Goal: Task Accomplishment & Management: Use online tool/utility

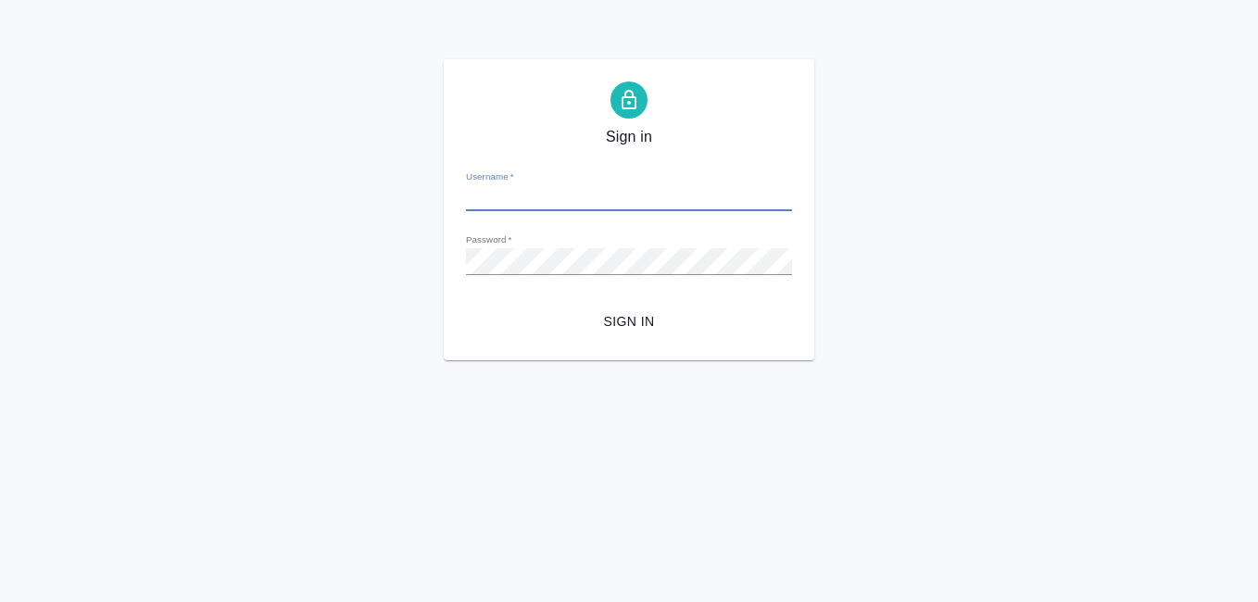
type input "[EMAIL_ADDRESS][DOMAIN_NAME]"
click at [622, 321] on span "Sign in" at bounding box center [629, 321] width 296 height 23
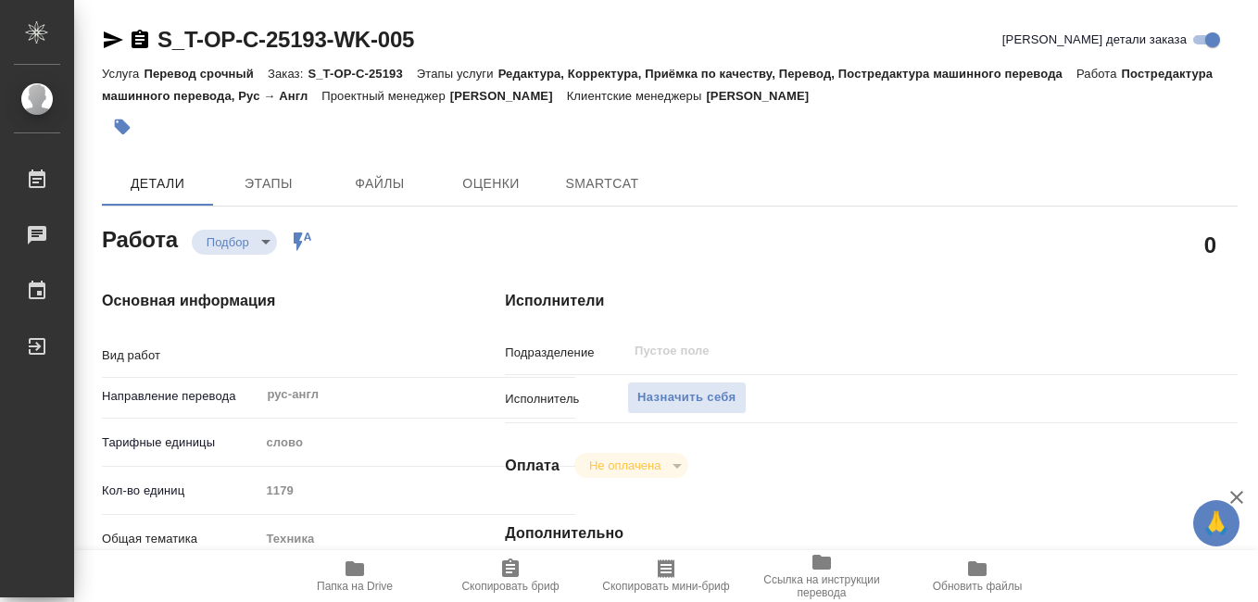
type textarea "x"
type textarea "Постредактура машинного перевода"
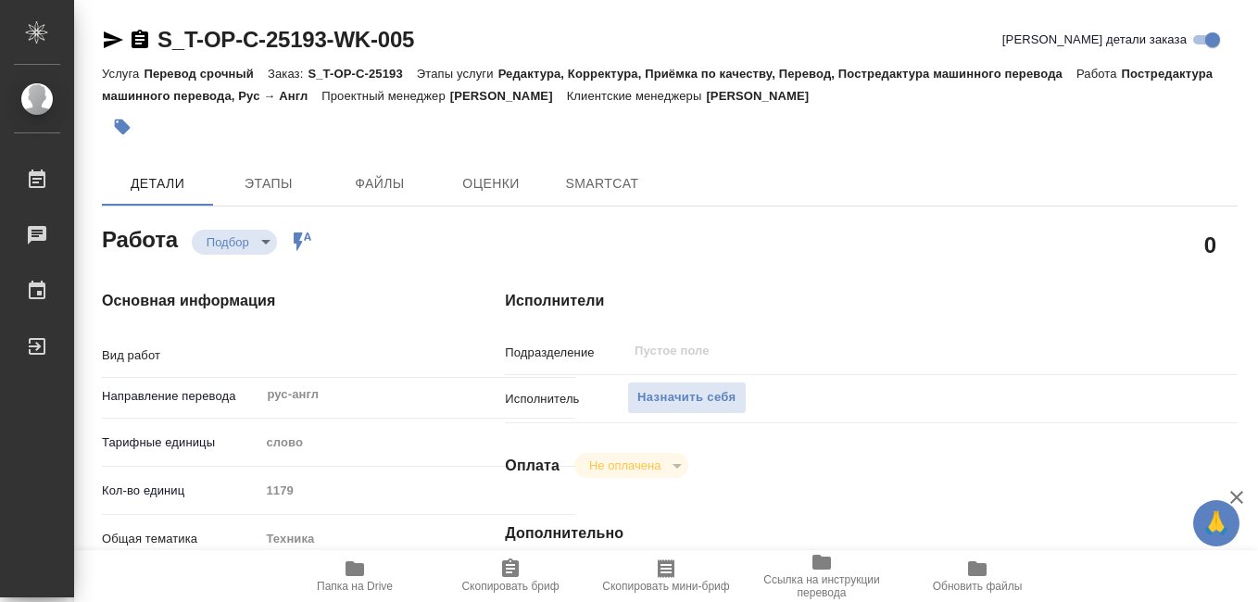
type textarea "x"
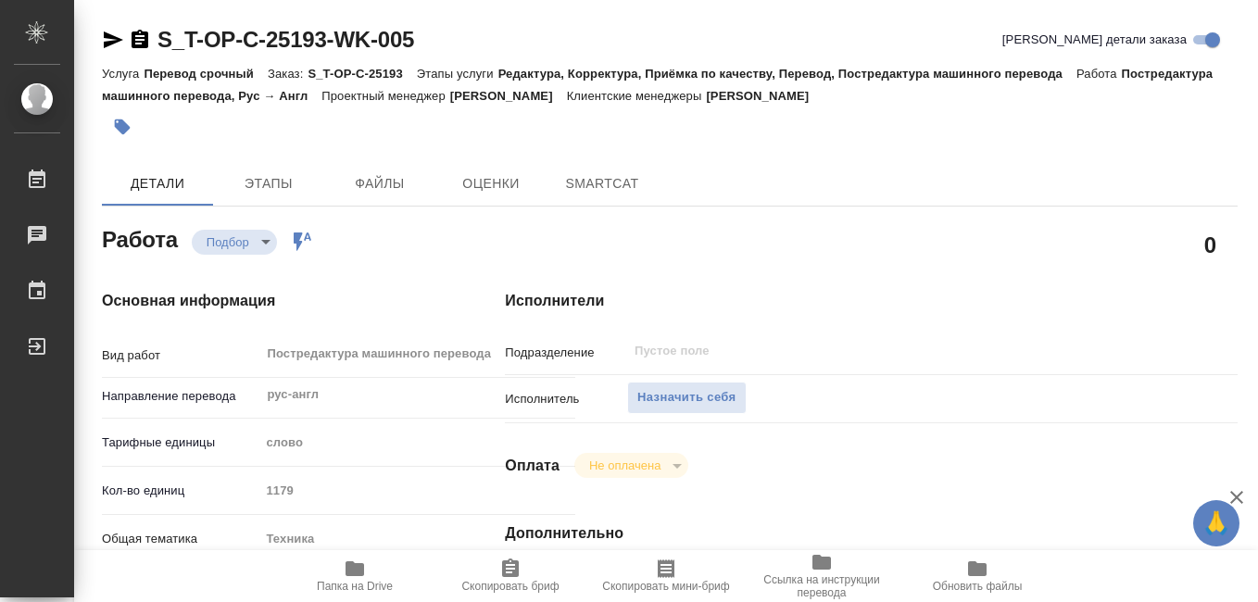
type textarea "x"
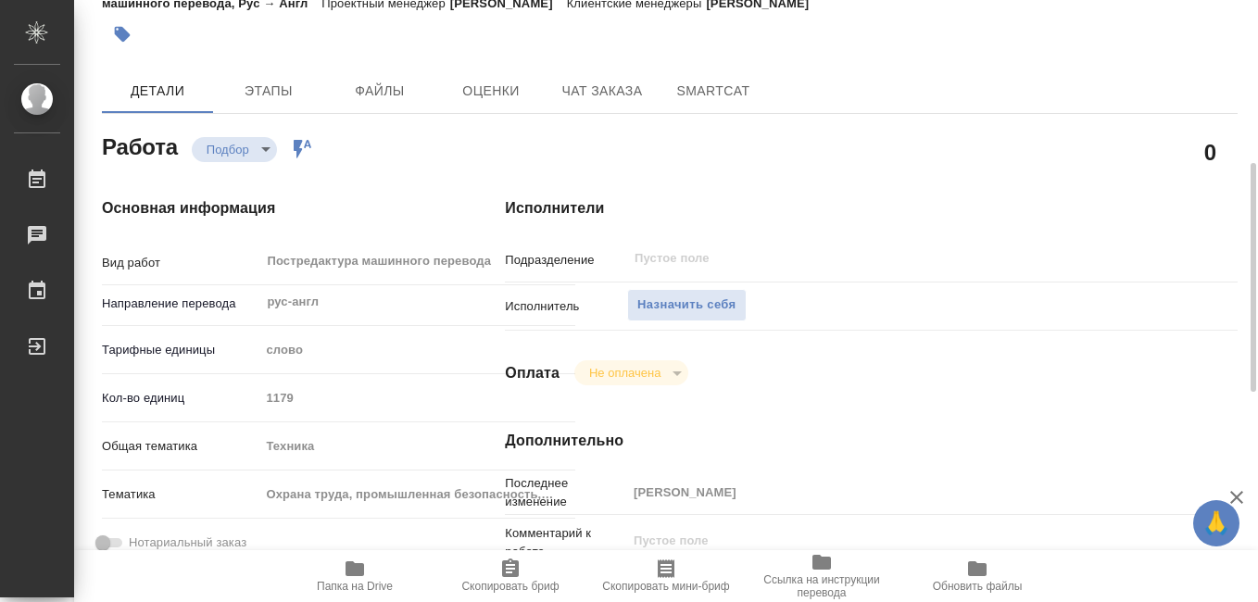
scroll to position [185, 0]
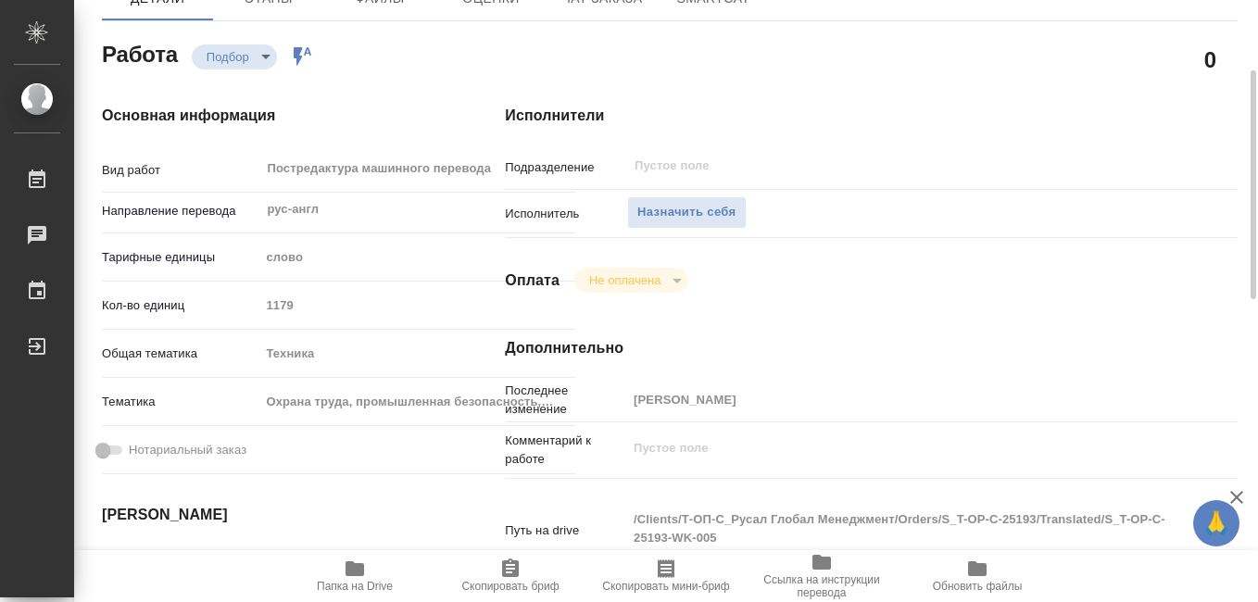
type textarea "x"
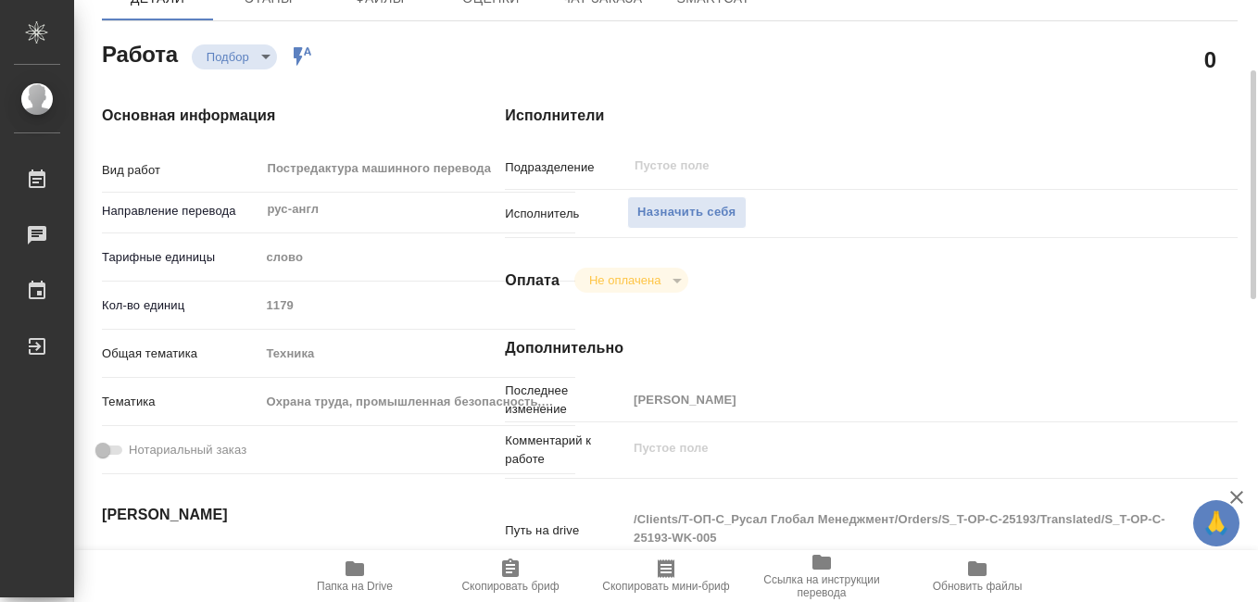
type textarea "x"
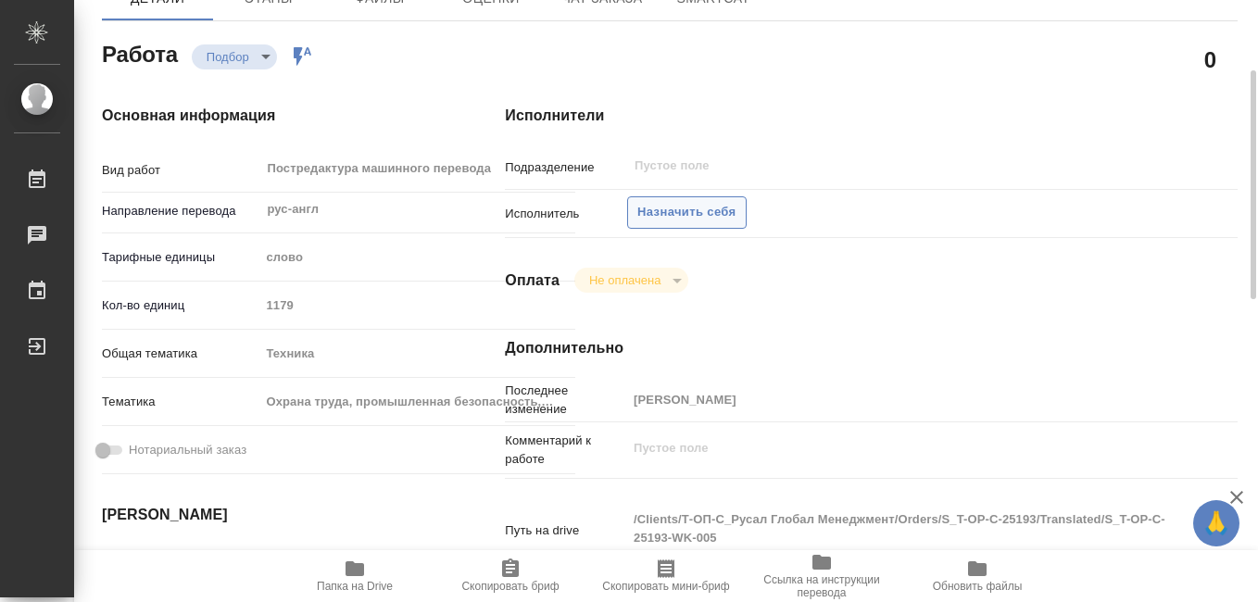
click at [675, 216] on span "Назначить себя" at bounding box center [686, 212] width 98 height 21
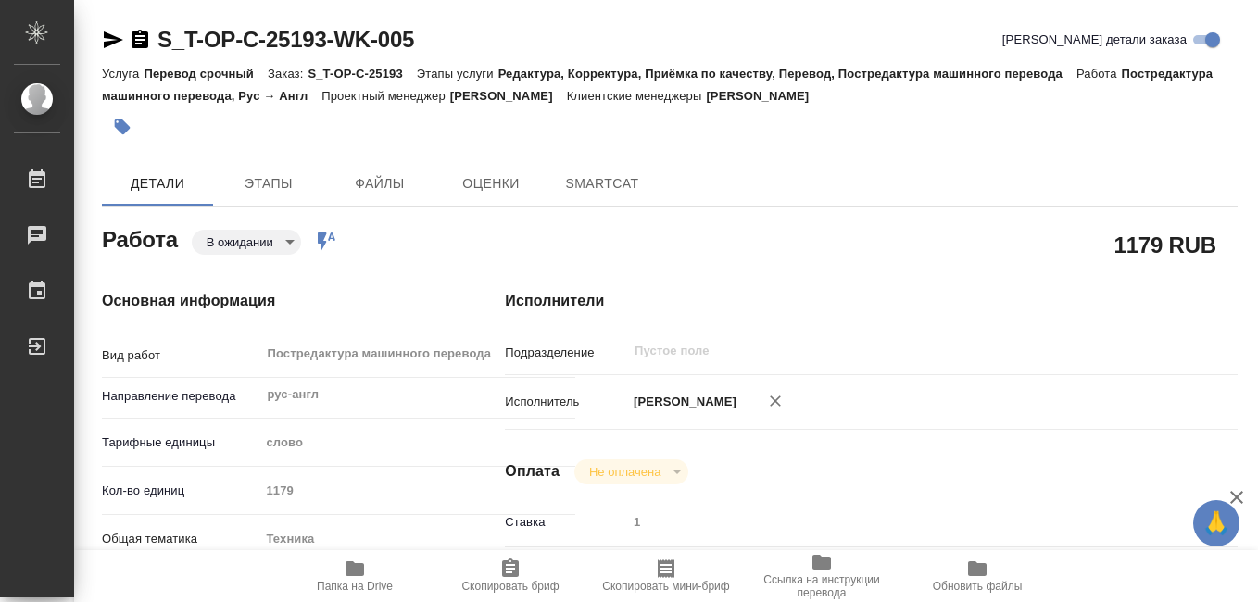
type textarea "x"
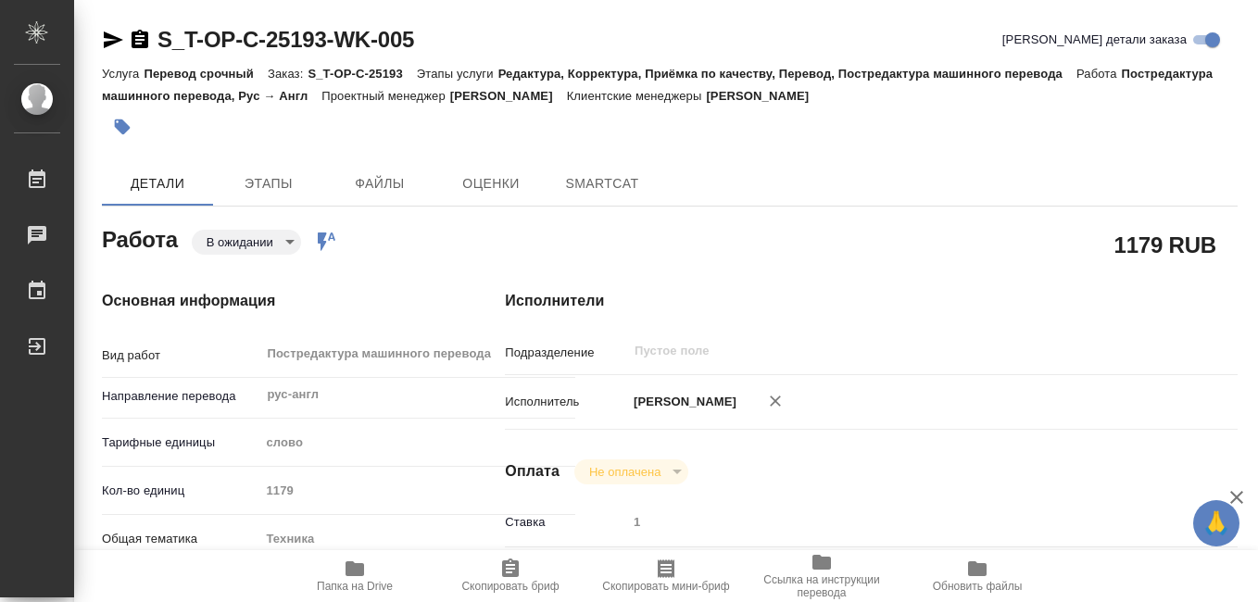
type textarea "x"
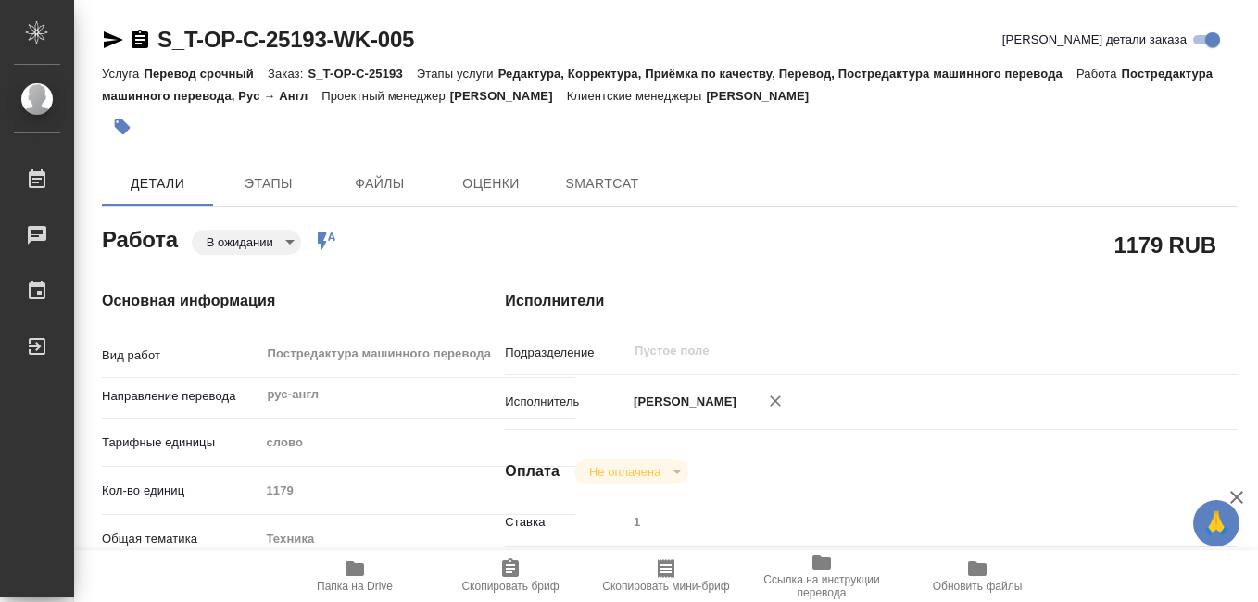
type textarea "x"
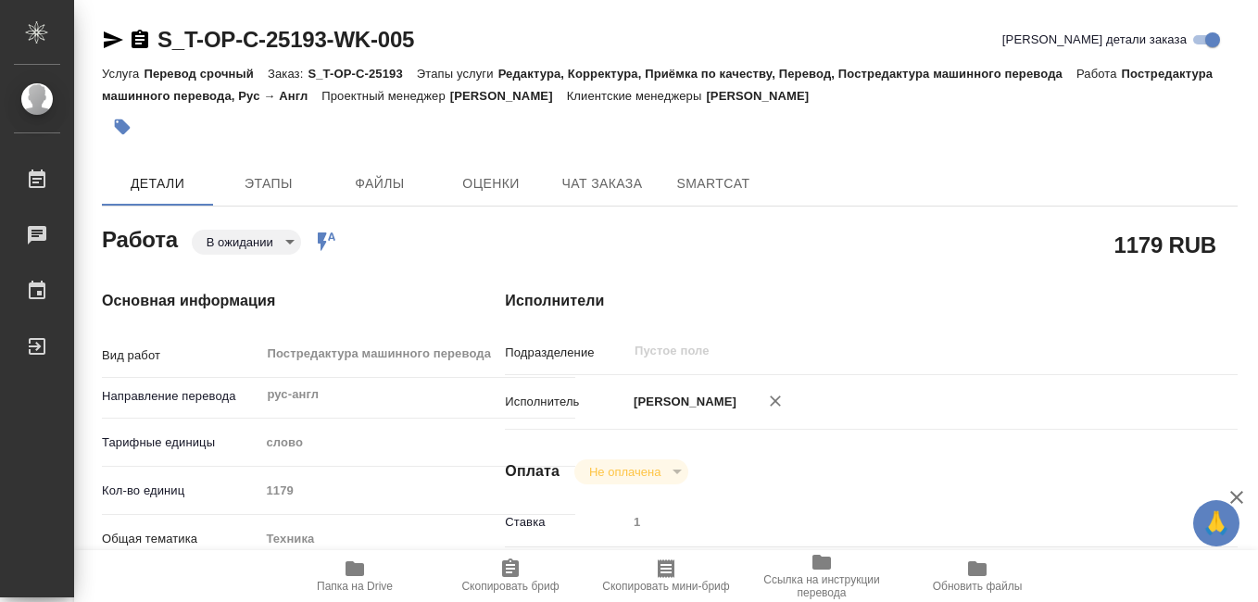
type textarea "x"
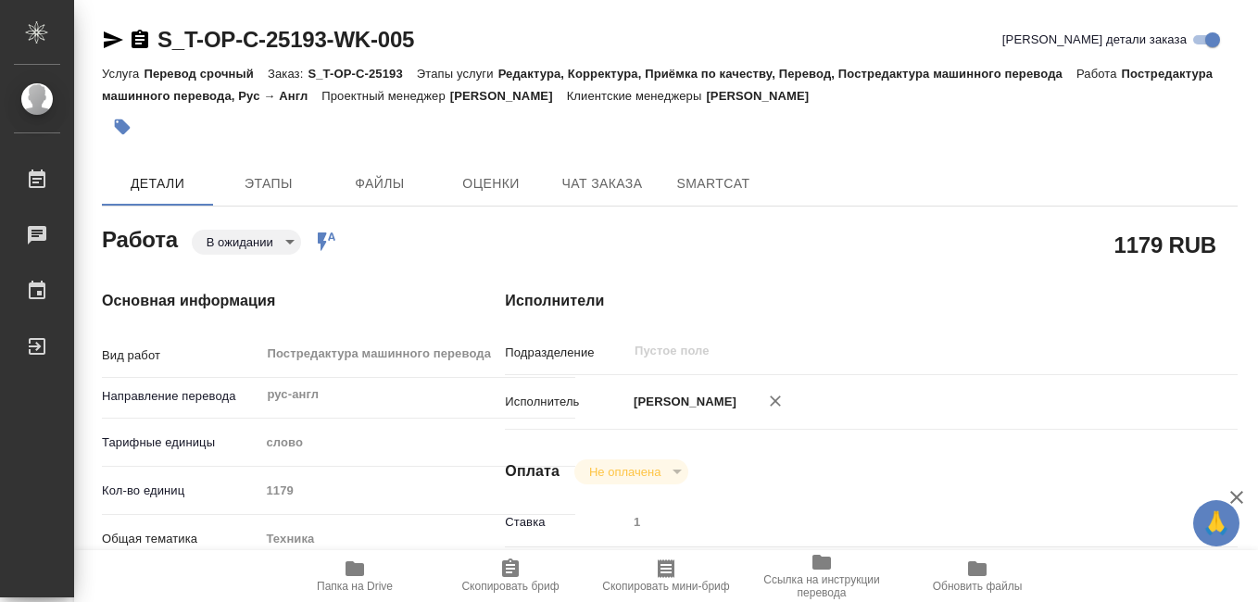
type textarea "x"
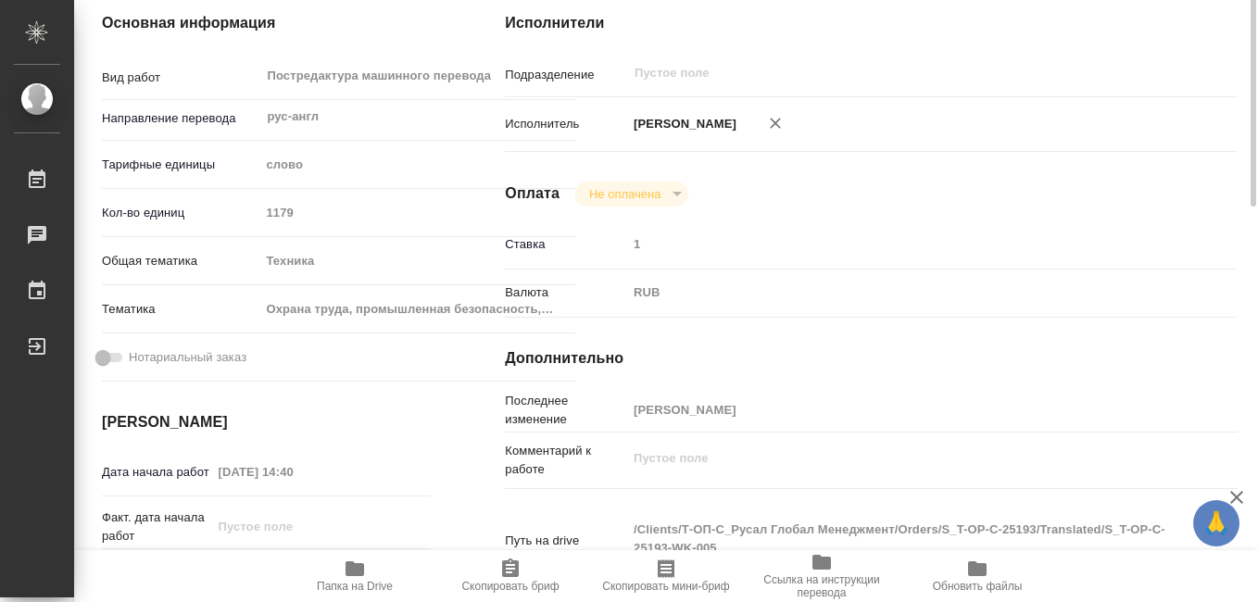
scroll to position [185, 0]
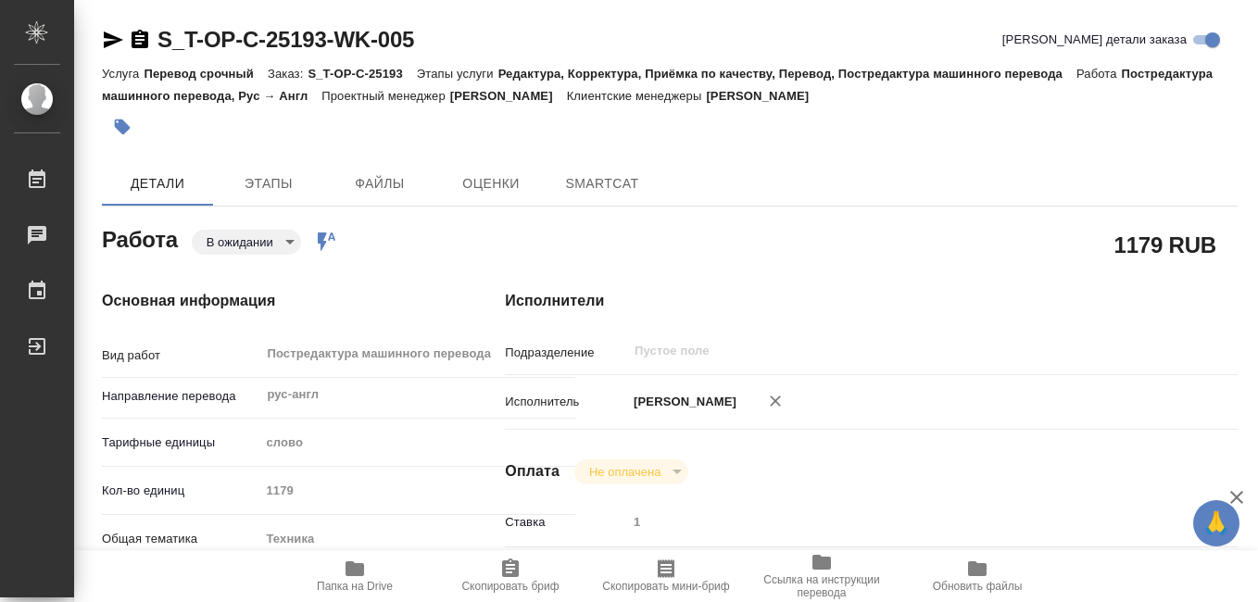
type textarea "x"
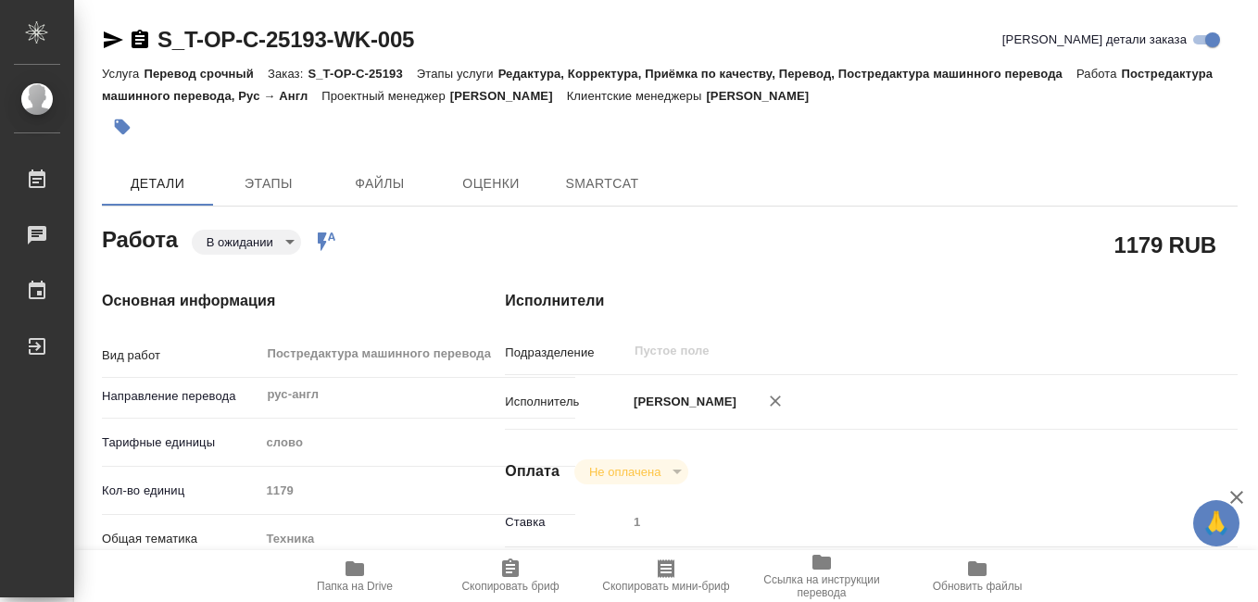
type textarea "x"
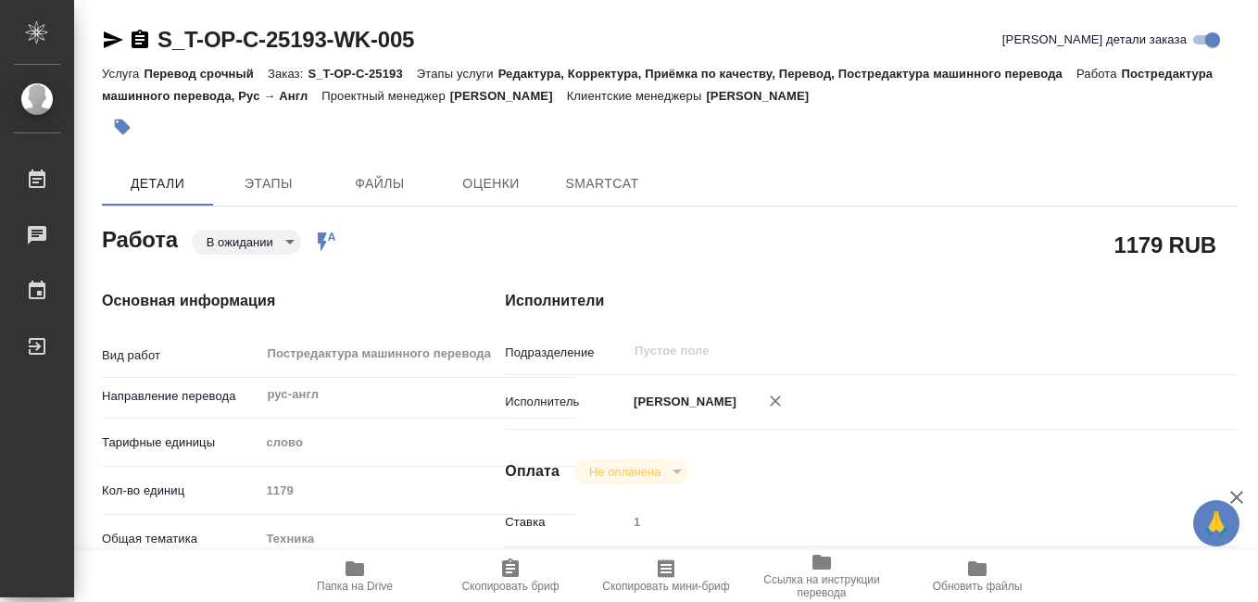
type textarea "x"
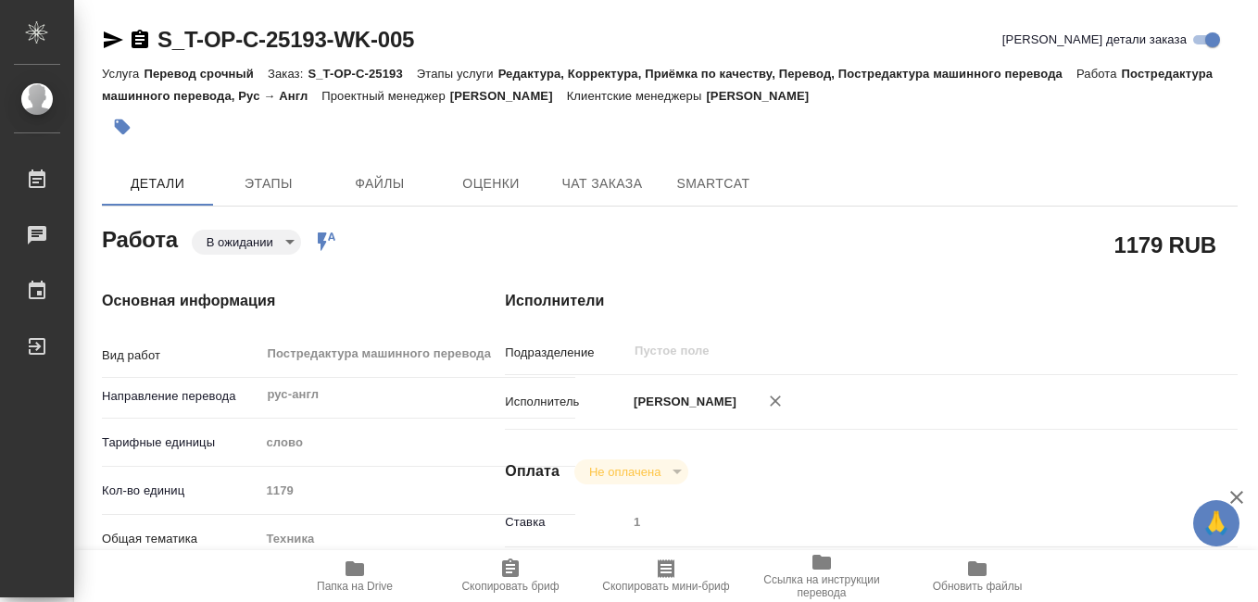
type textarea "x"
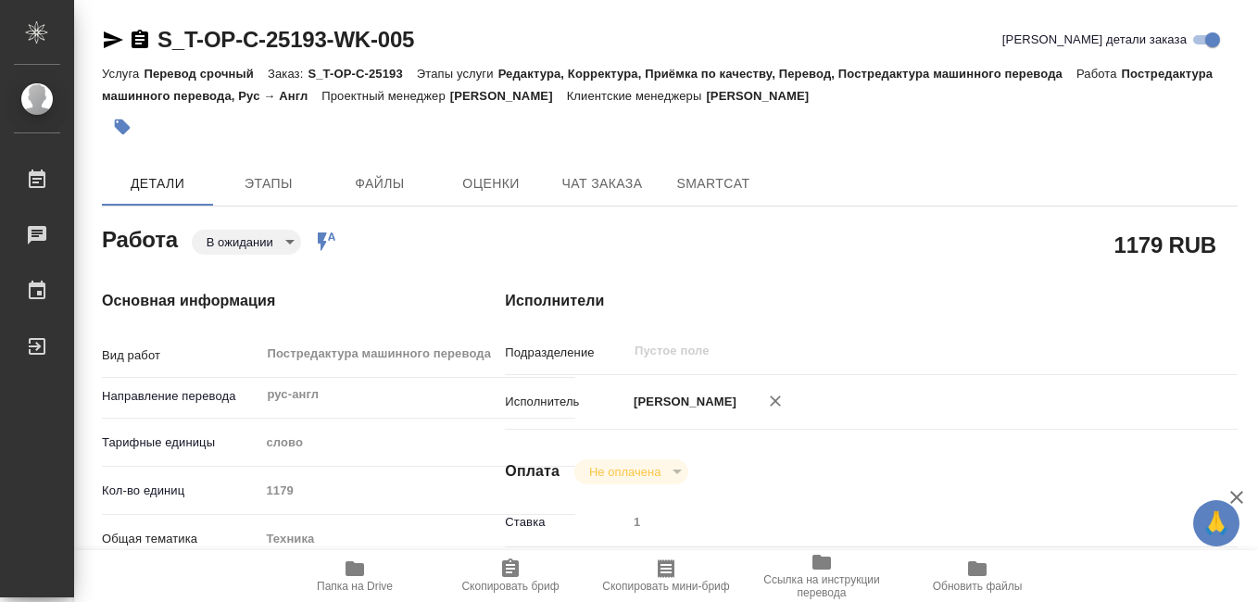
type textarea "x"
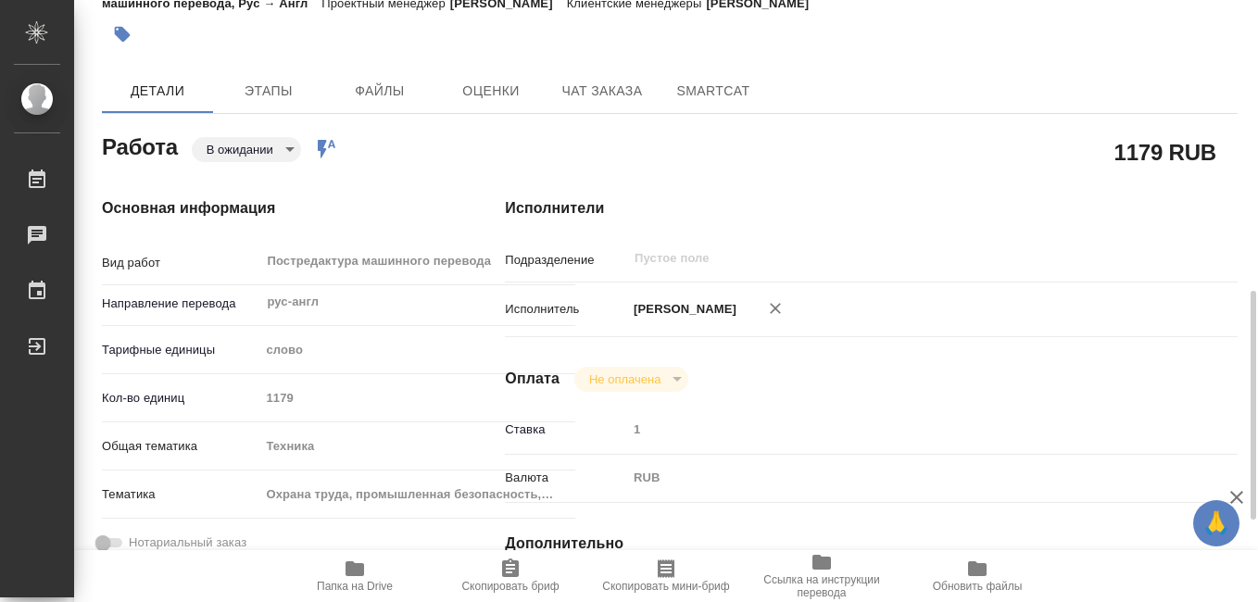
scroll to position [371, 0]
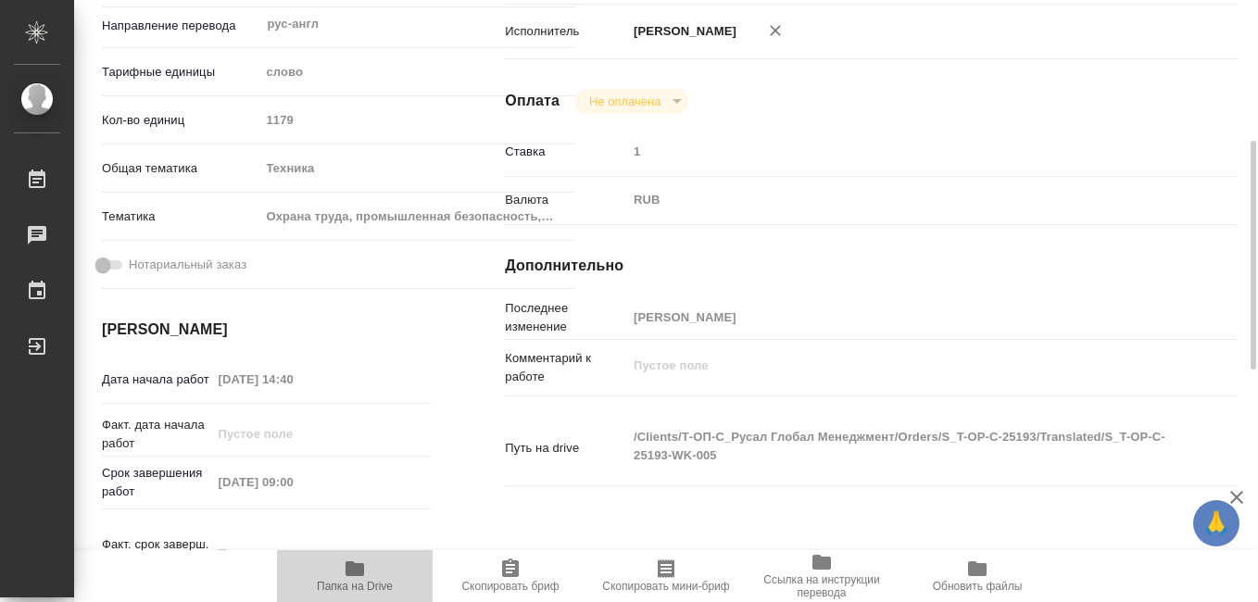
click at [358, 580] on span "Папка на Drive" at bounding box center [355, 586] width 76 height 13
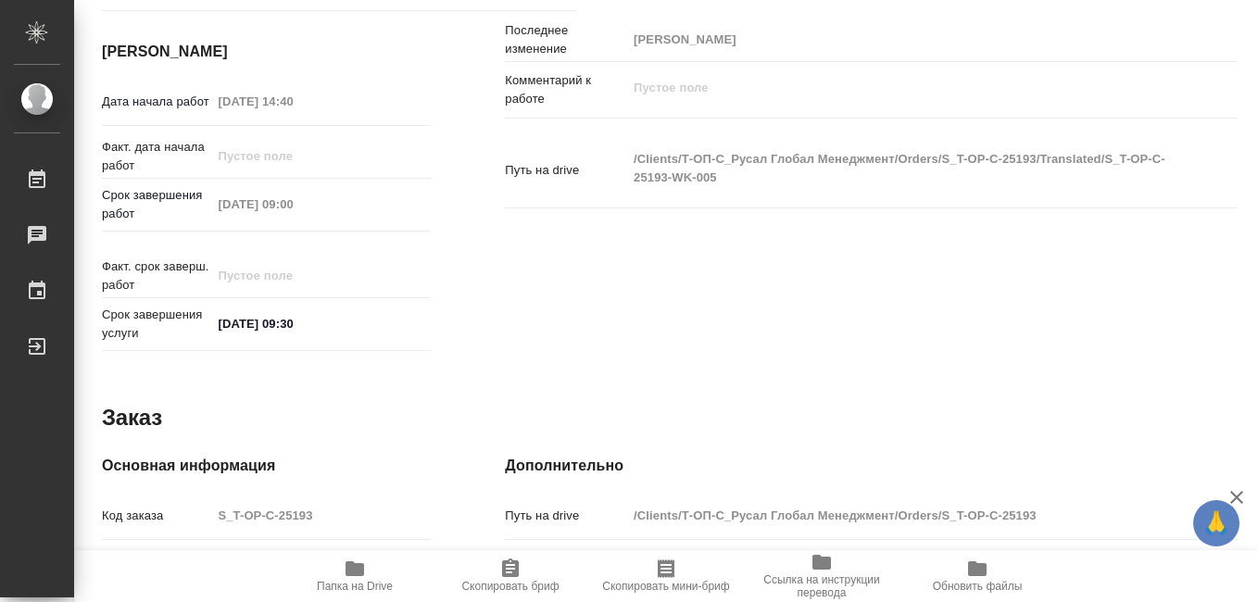
scroll to position [978, 0]
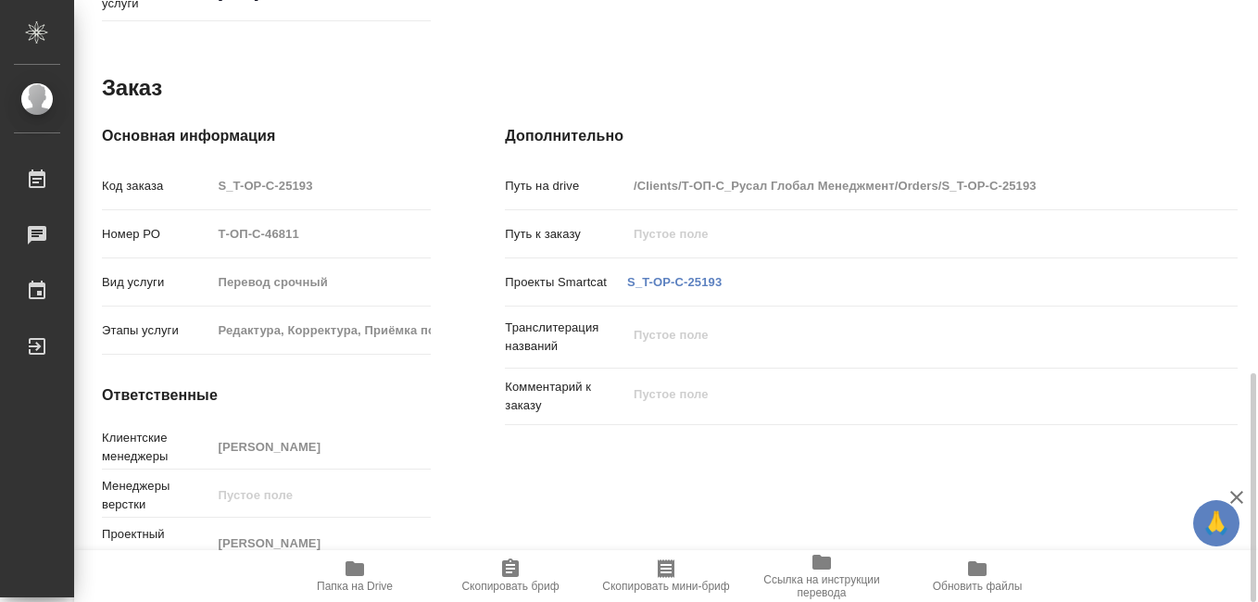
click at [670, 575] on icon "button" at bounding box center [666, 569] width 17 height 19
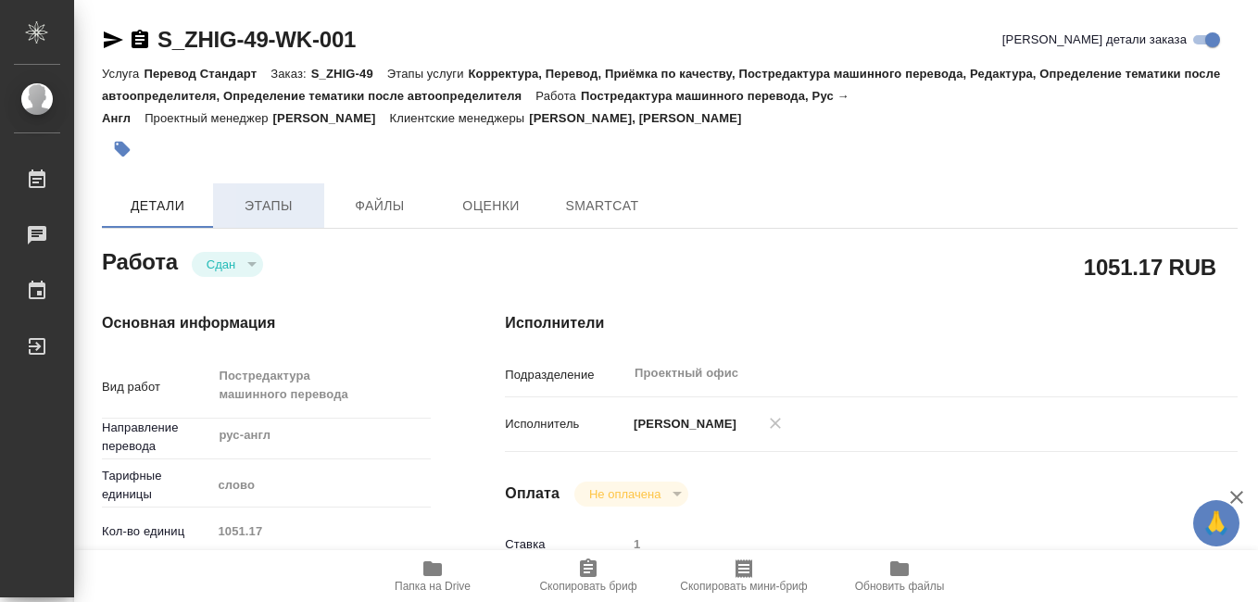
type textarea "x"
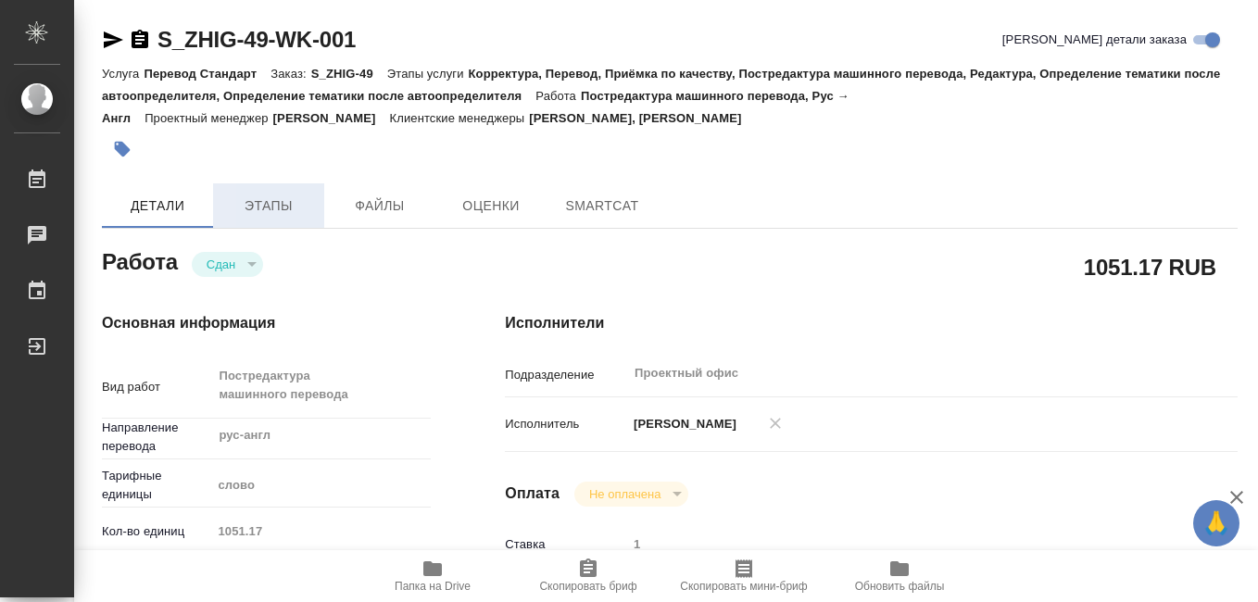
type textarea "x"
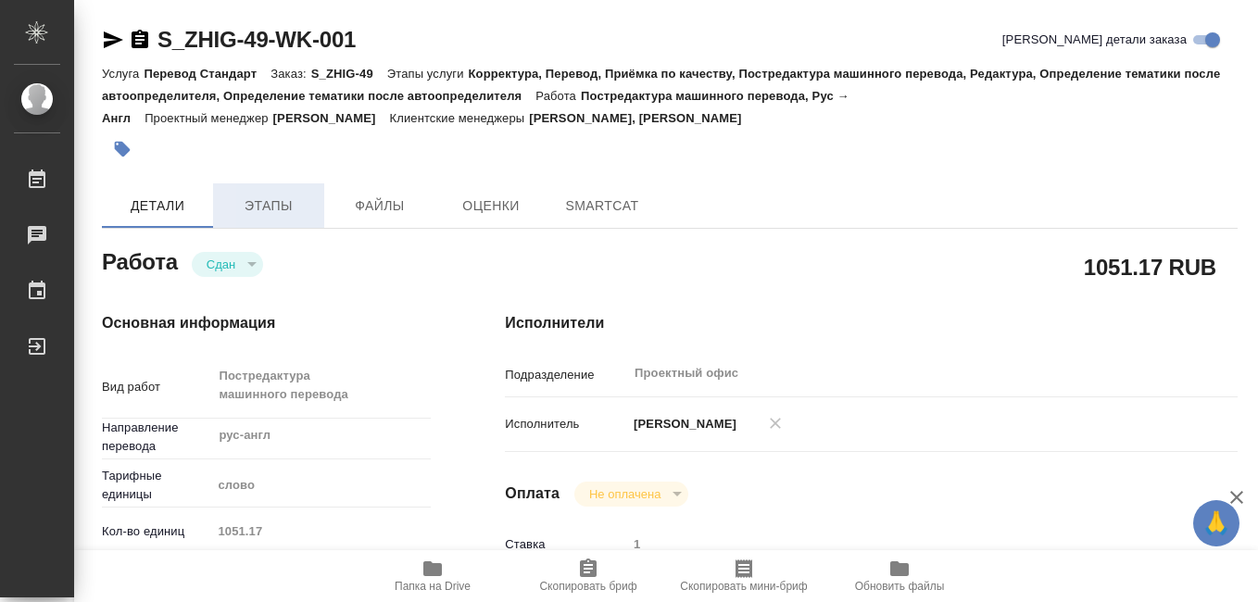
type textarea "x"
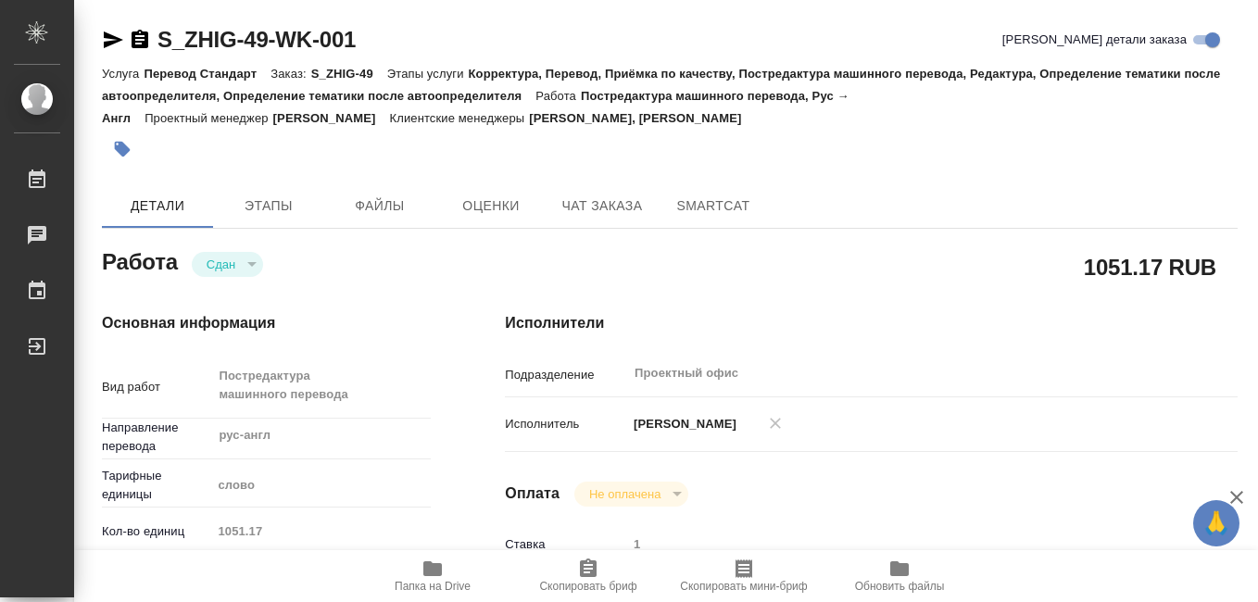
type textarea "x"
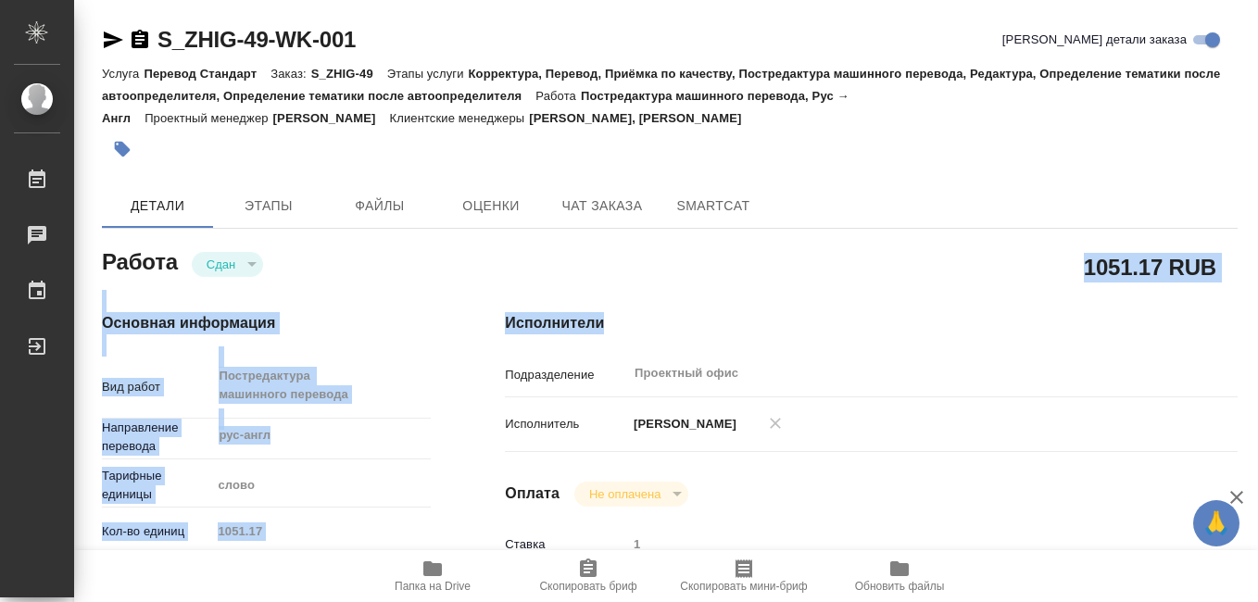
type textarea "x"
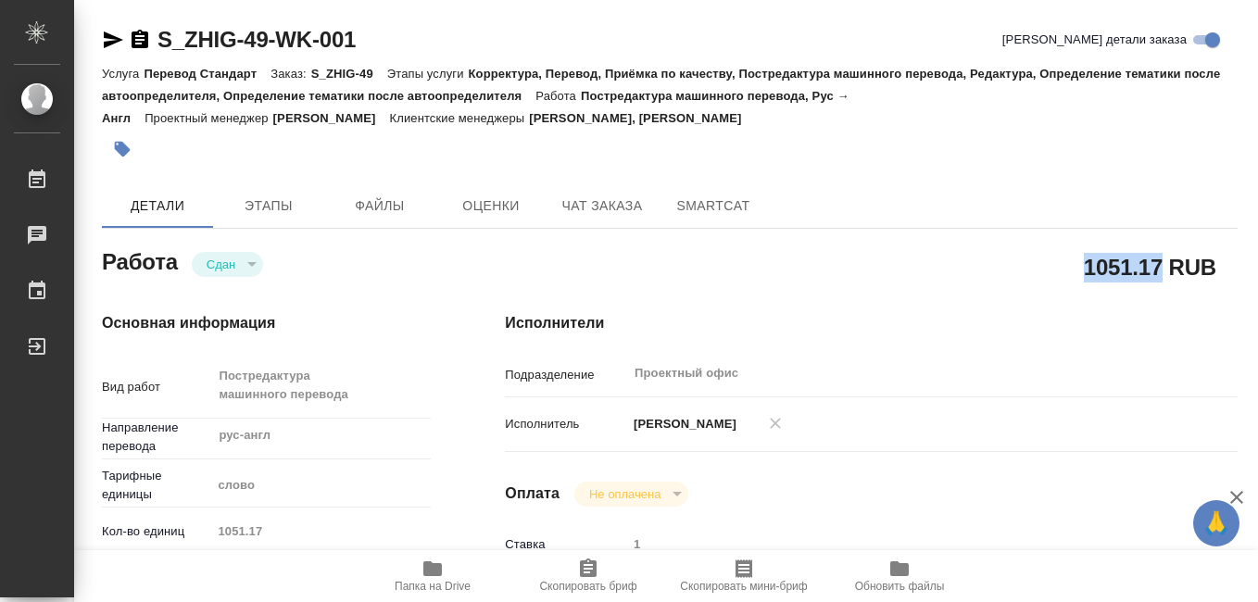
drag, startPoint x: 1089, startPoint y: 270, endPoint x: 1160, endPoint y: 271, distance: 70.4
click at [1160, 271] on h2 "1051.17 RUB" at bounding box center [1150, 266] width 132 height 31
drag, startPoint x: 1160, startPoint y: 271, endPoint x: 1145, endPoint y: 277, distance: 15.8
drag, startPoint x: 1145, startPoint y: 277, endPoint x: 1195, endPoint y: 366, distance: 102.0
click at [1195, 366] on div "Подразделение Проектный офис ​" at bounding box center [871, 373] width 733 height 32
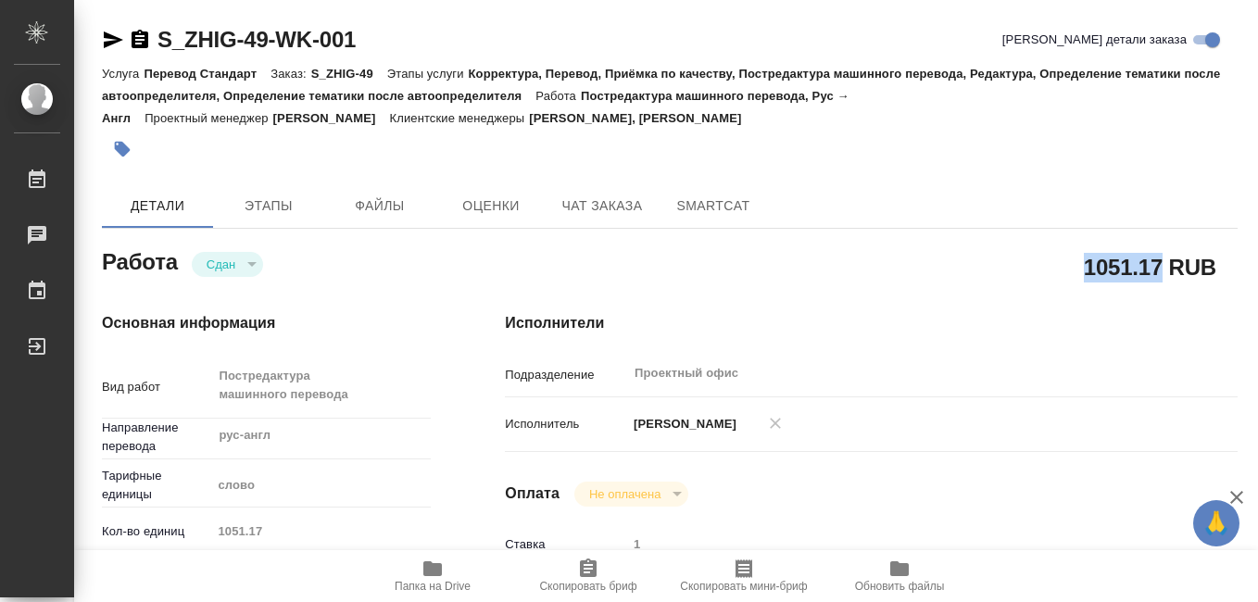
drag, startPoint x: 1088, startPoint y: 269, endPoint x: 1157, endPoint y: 270, distance: 68.6
click at [1157, 270] on h2 "1051.17 RUB" at bounding box center [1150, 266] width 132 height 31
copy h2 "1051.17"
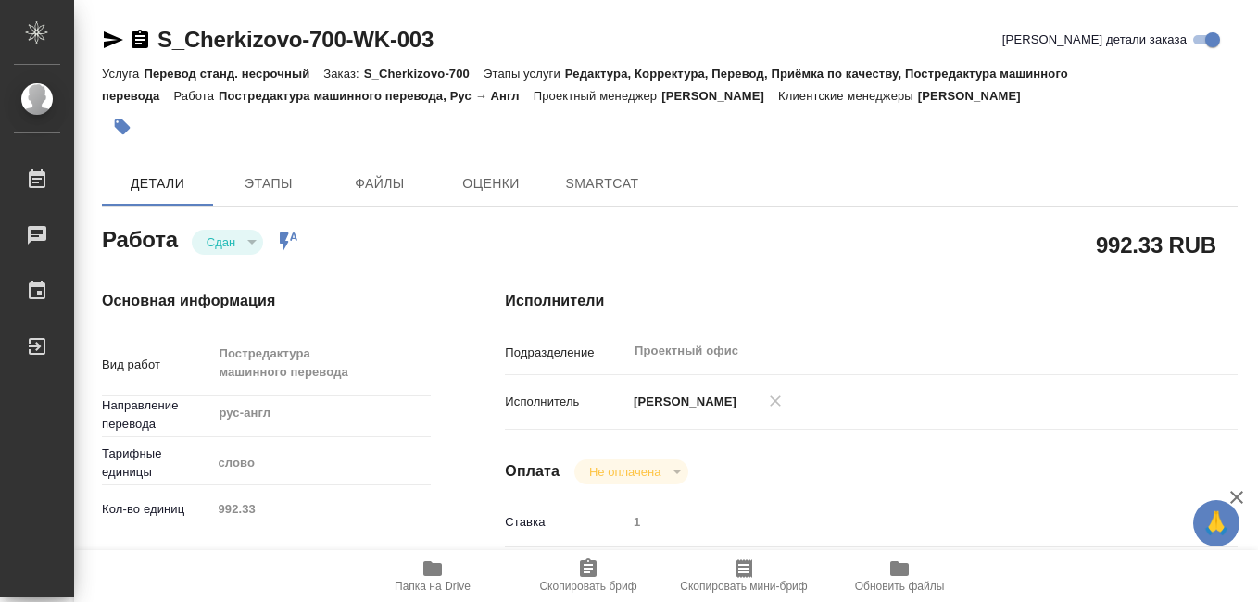
type textarea "x"
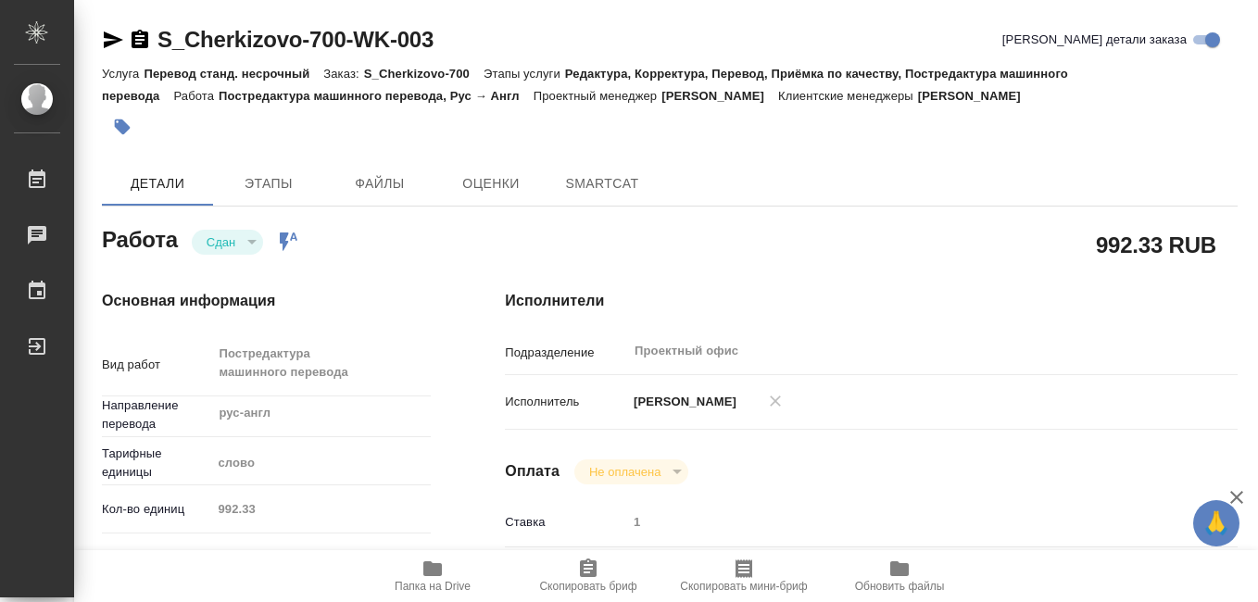
type textarea "x"
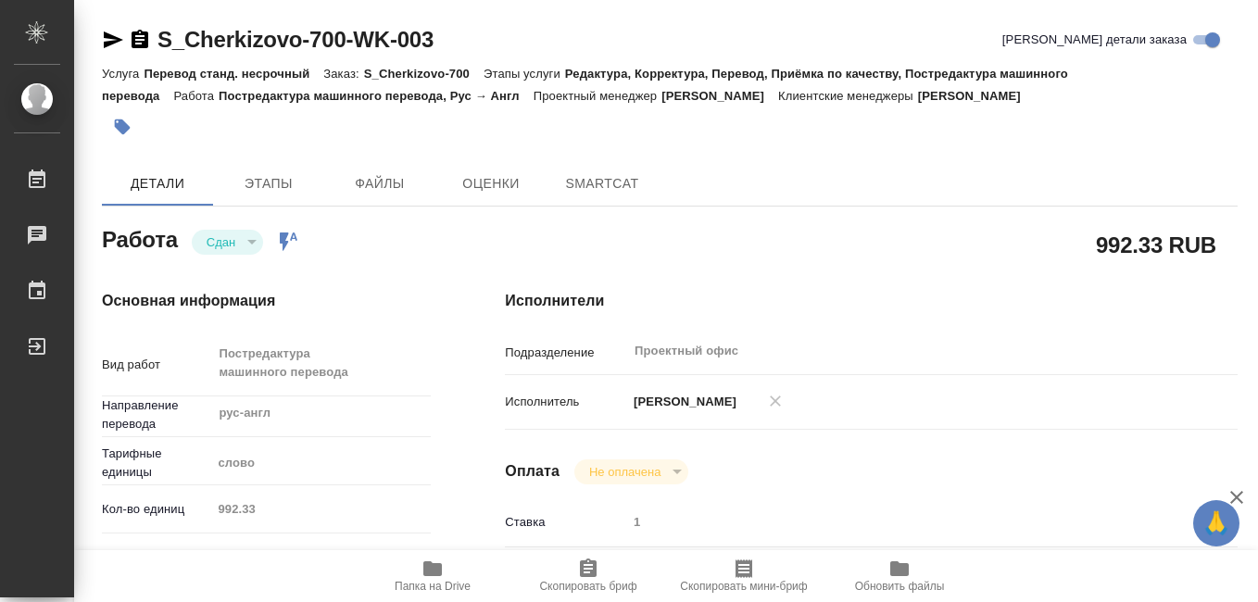
type textarea "x"
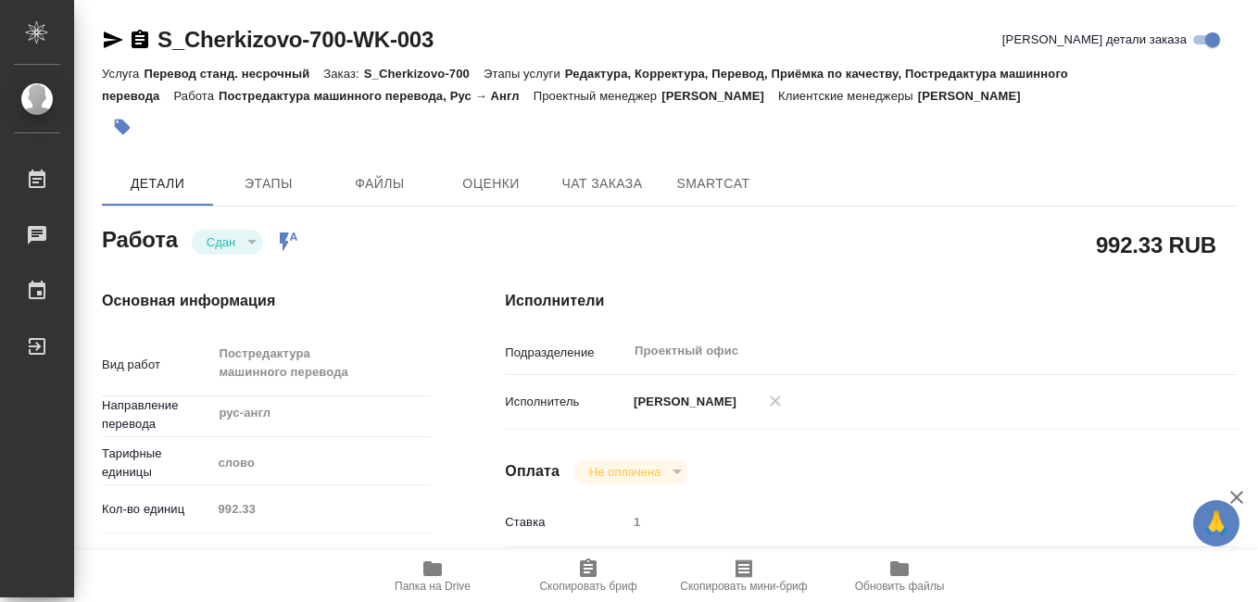
type textarea "x"
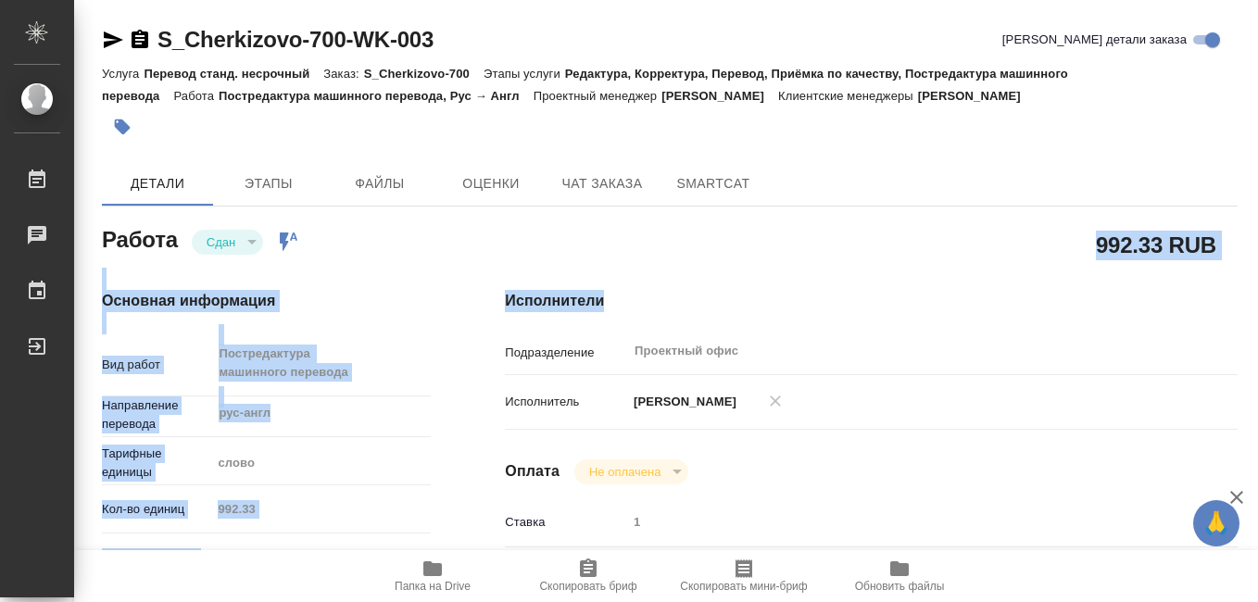
type textarea "x"
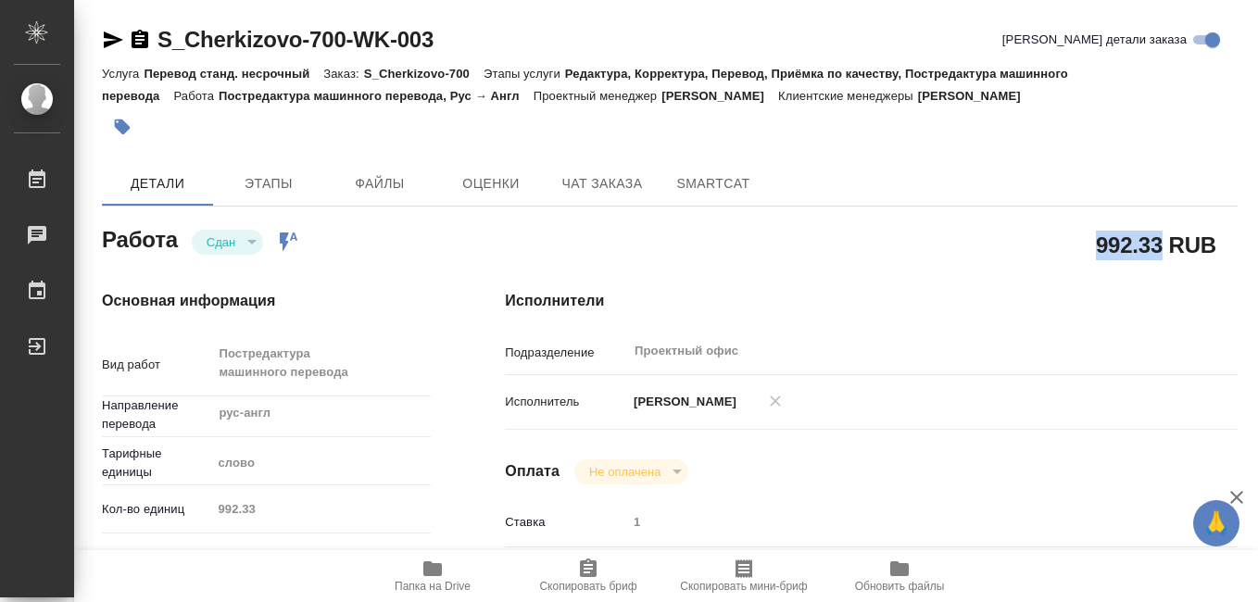
drag, startPoint x: 1083, startPoint y: 247, endPoint x: 1146, endPoint y: 245, distance: 63.1
click at [1146, 245] on h2 "992.33 RUB" at bounding box center [1156, 244] width 120 height 31
drag, startPoint x: 1146, startPoint y: 245, endPoint x: 1130, endPoint y: 245, distance: 15.7
copy h2 "992.33"
